Goal: Check status: Check status

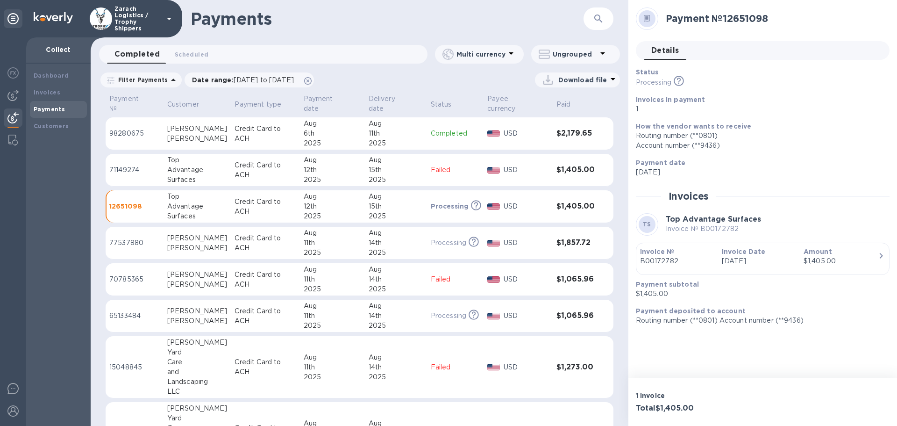
click at [134, 201] on p "12651098" at bounding box center [134, 205] width 50 height 9
click at [125, 238] on p "77537880" at bounding box center [134, 243] width 50 height 10
click at [120, 311] on p "65133484" at bounding box center [134, 316] width 50 height 10
click at [125, 362] on p "15048845" at bounding box center [134, 367] width 50 height 10
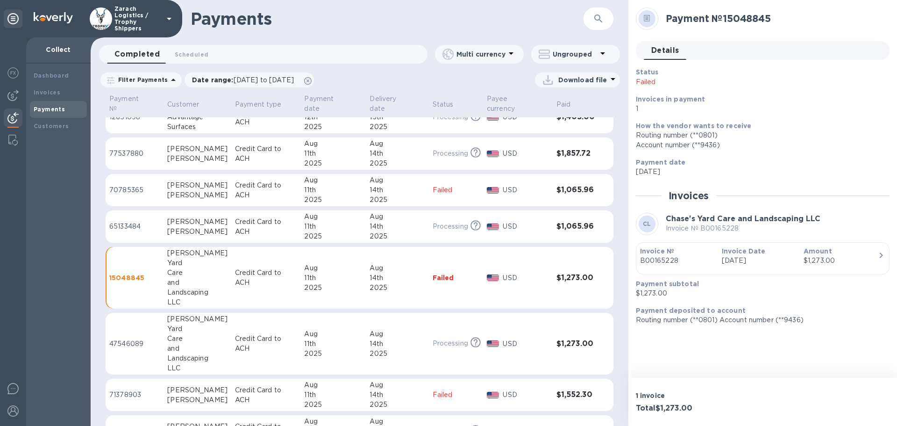
scroll to position [93, 0]
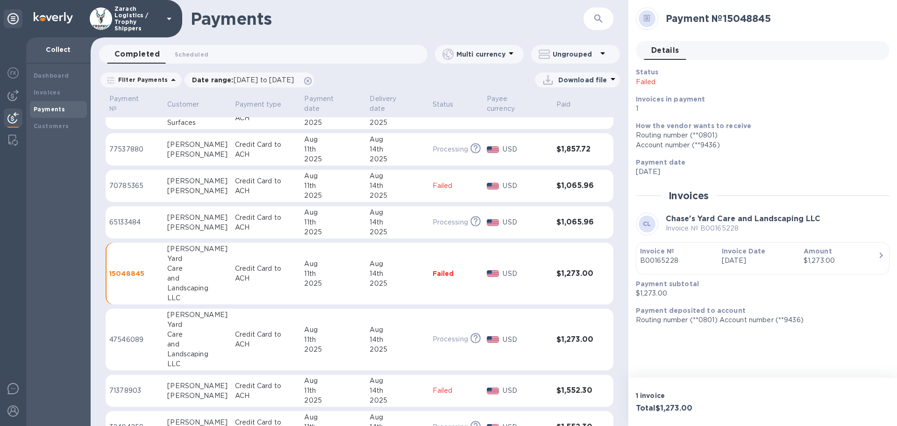
click at [125, 335] on p "47546089" at bounding box center [134, 340] width 50 height 10
